Goal: Task Accomplishment & Management: Use online tool/utility

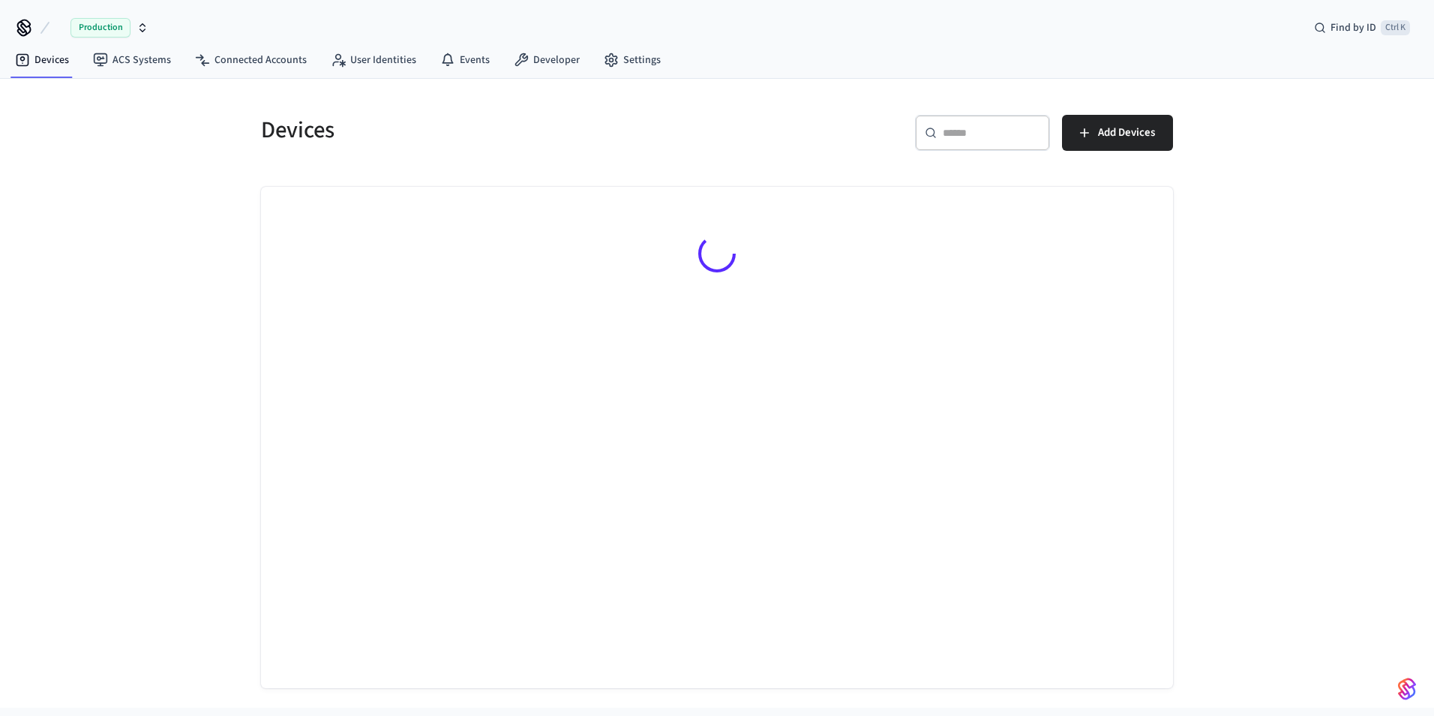
click at [113, 23] on span "Production" at bounding box center [101, 28] width 60 height 20
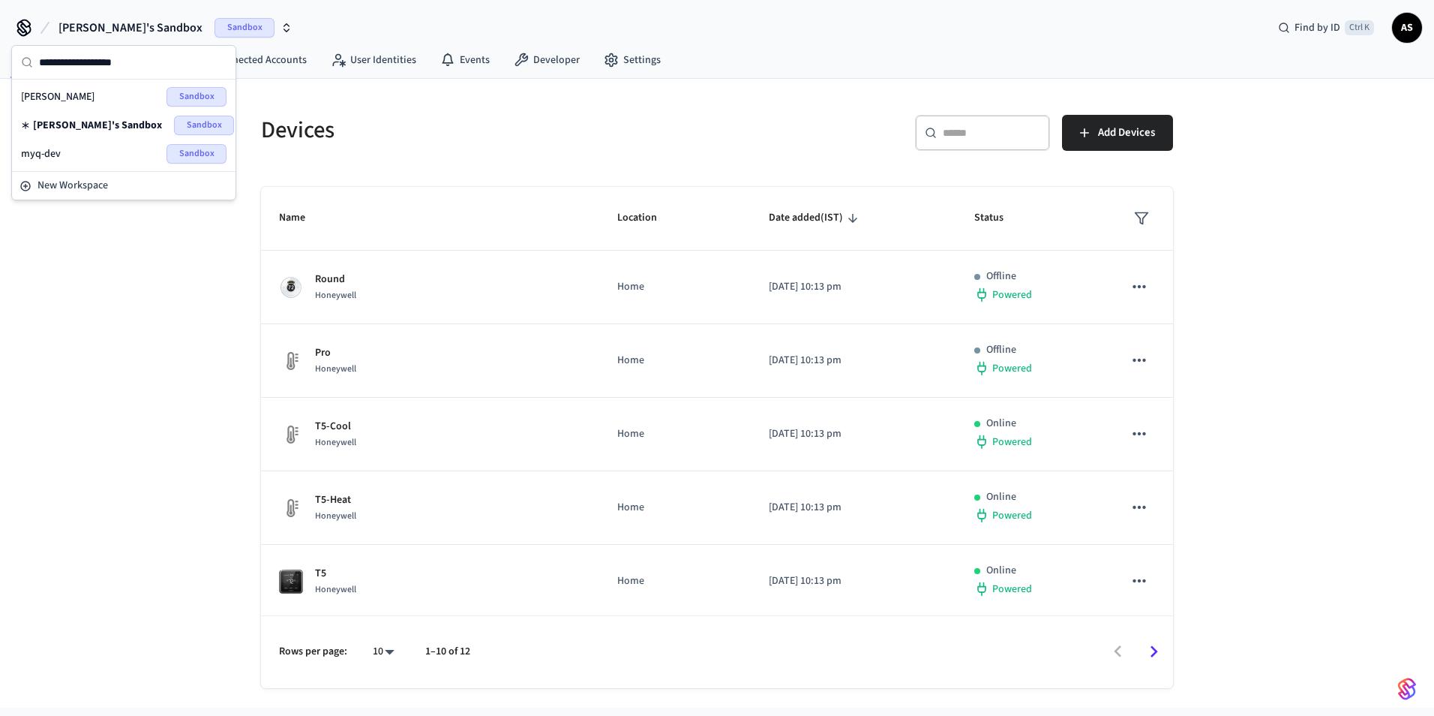
click at [64, 158] on div "myq-dev Sandbox" at bounding box center [124, 154] width 206 height 20
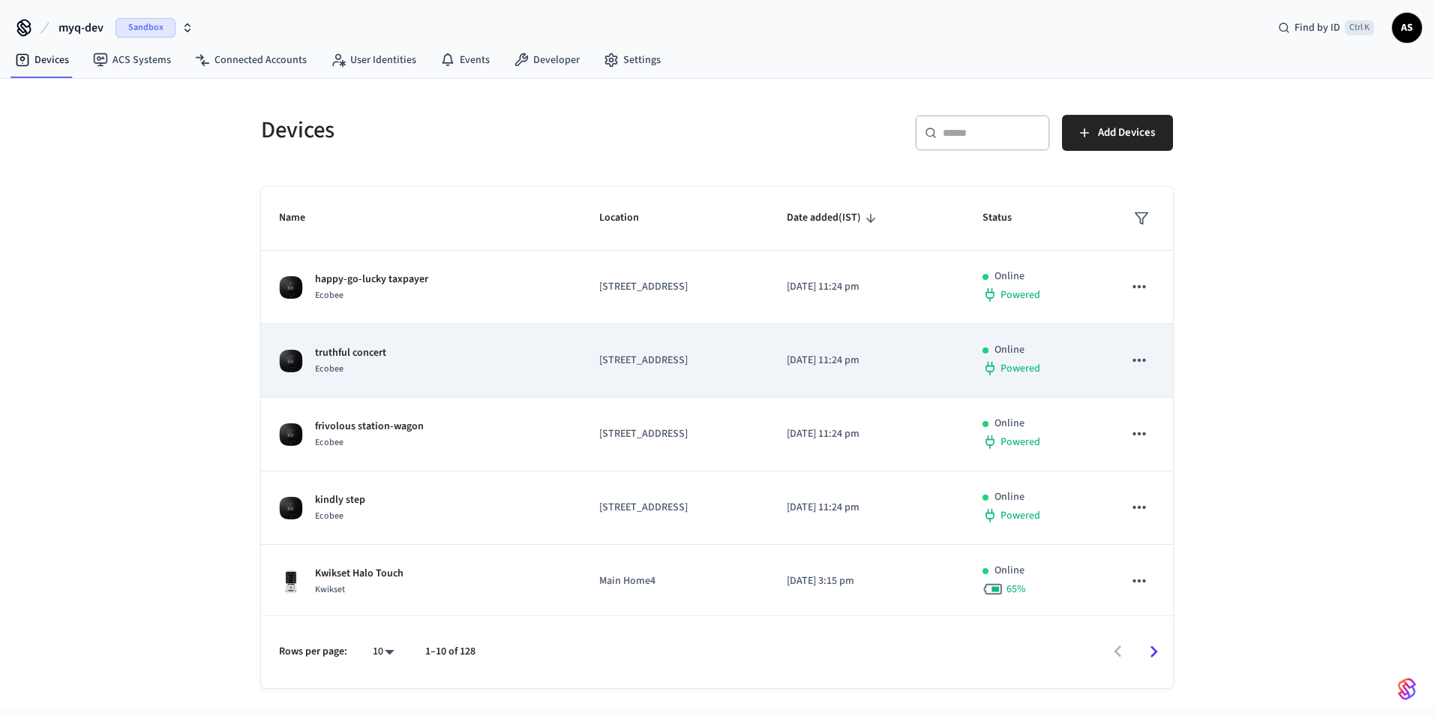
click at [363, 351] on p "truthful concert" at bounding box center [350, 353] width 71 height 16
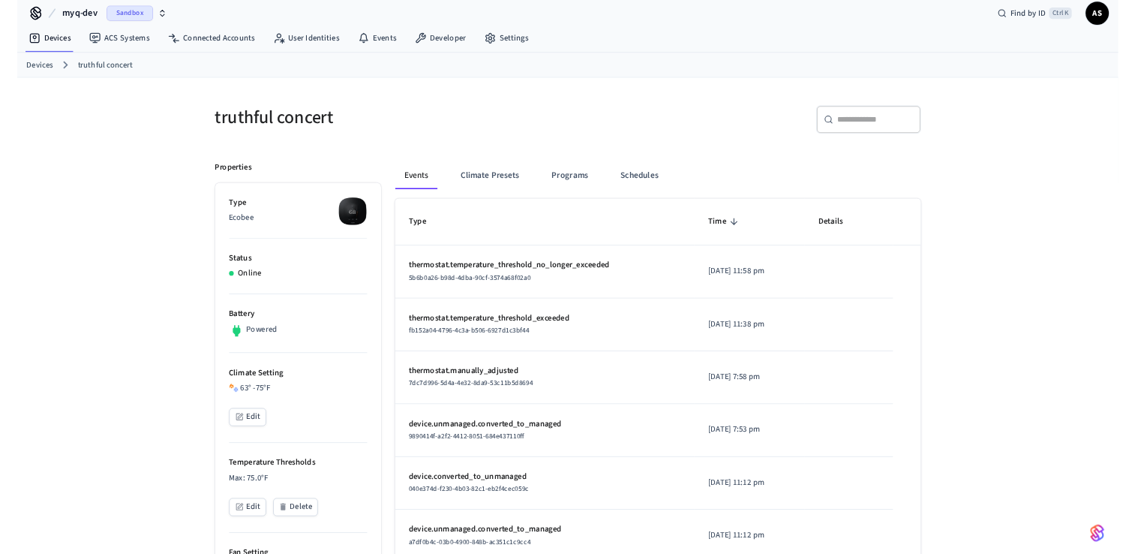
scroll to position [150, 0]
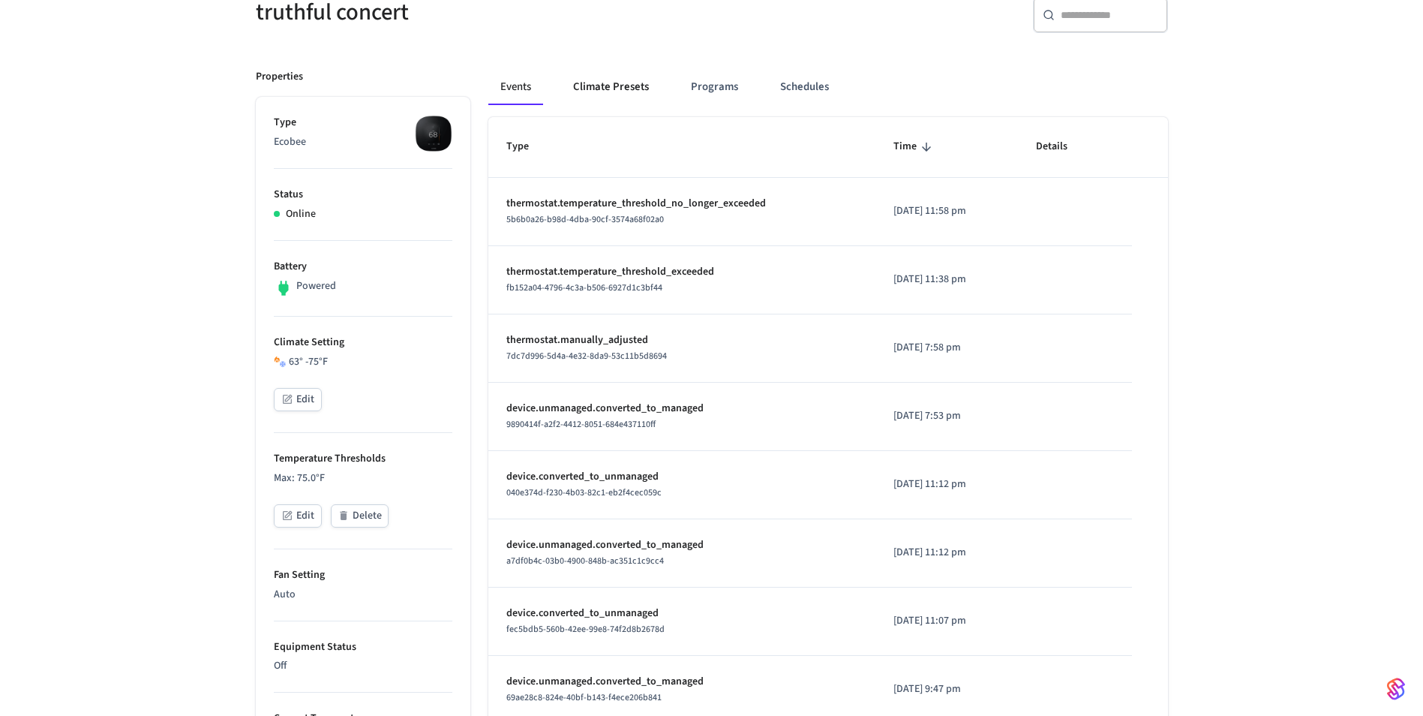
click at [602, 95] on button "Climate Presets" at bounding box center [611, 87] width 100 height 36
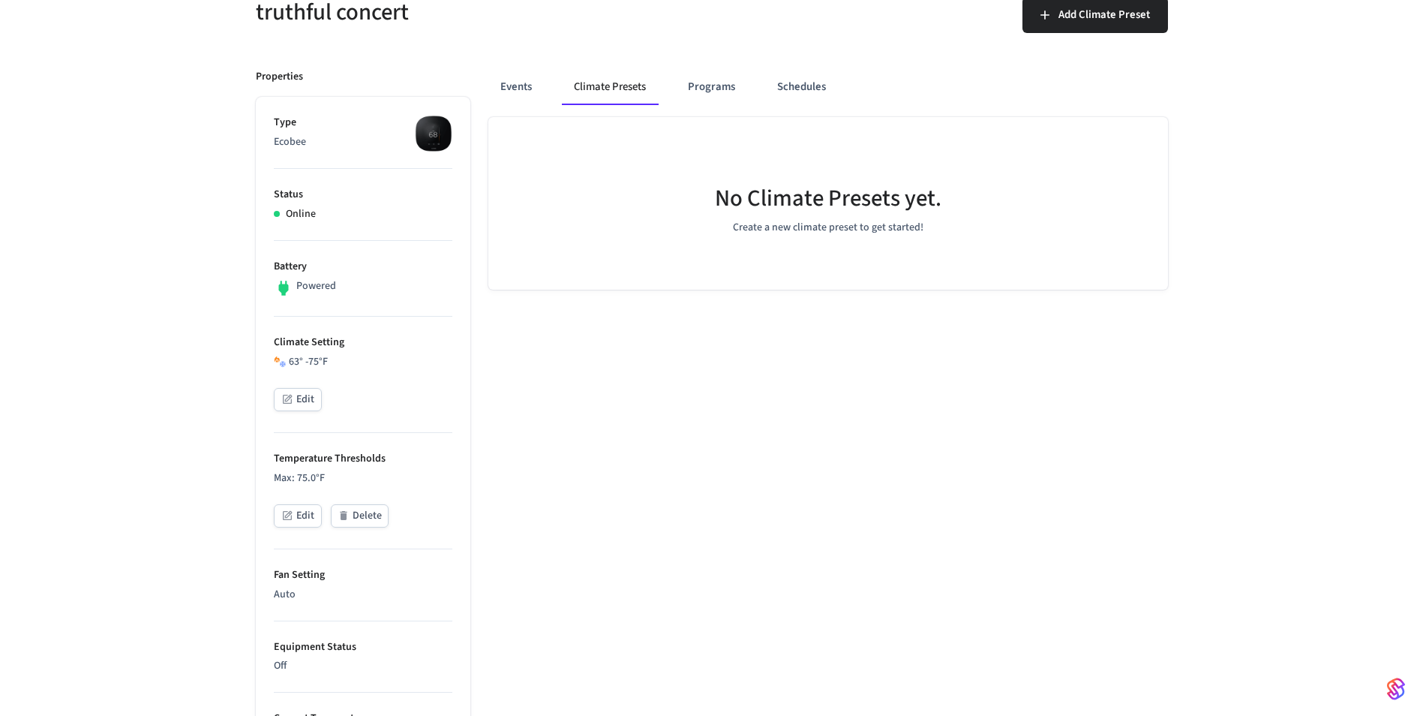
click at [922, 468] on div "No Climate Presets yet. Create a new climate preset to get started!" at bounding box center [828, 670] width 680 height 1107
click at [617, 76] on button "Climate Presets" at bounding box center [610, 87] width 96 height 36
click at [661, 45] on div "truthful concert" at bounding box center [470, 12] width 465 height 66
click at [1254, 266] on div "truthful concert Add Climate Preset Properties Type Ecobee Status Online Batter…" at bounding box center [711, 592] width 1423 height 1263
